Goal: Information Seeking & Learning: Learn about a topic

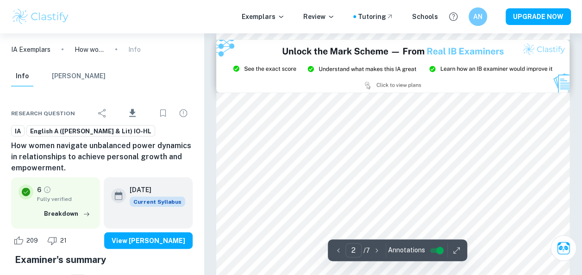
type input "3"
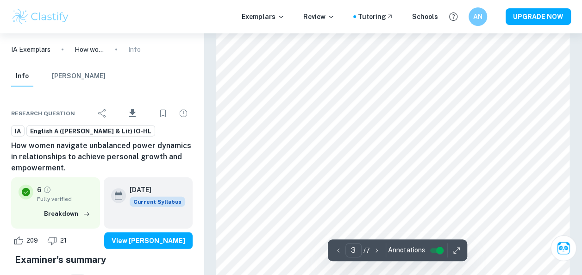
scroll to position [1170, 0]
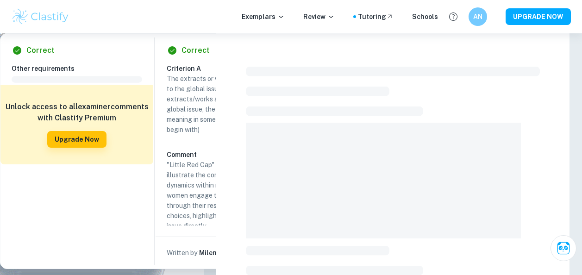
scroll to position [268, 0]
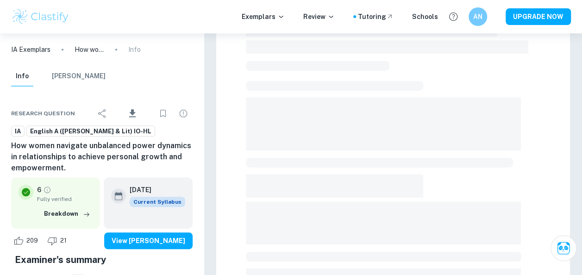
checkbox input "true"
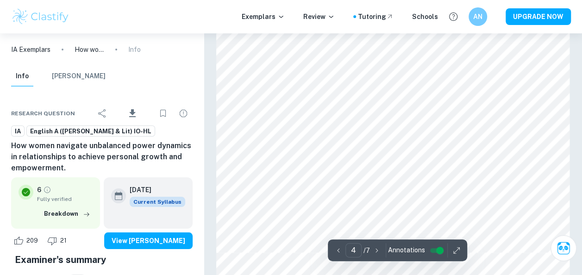
scroll to position [1587, 0]
type input "7"
